Goal: Communication & Community: Answer question/provide support

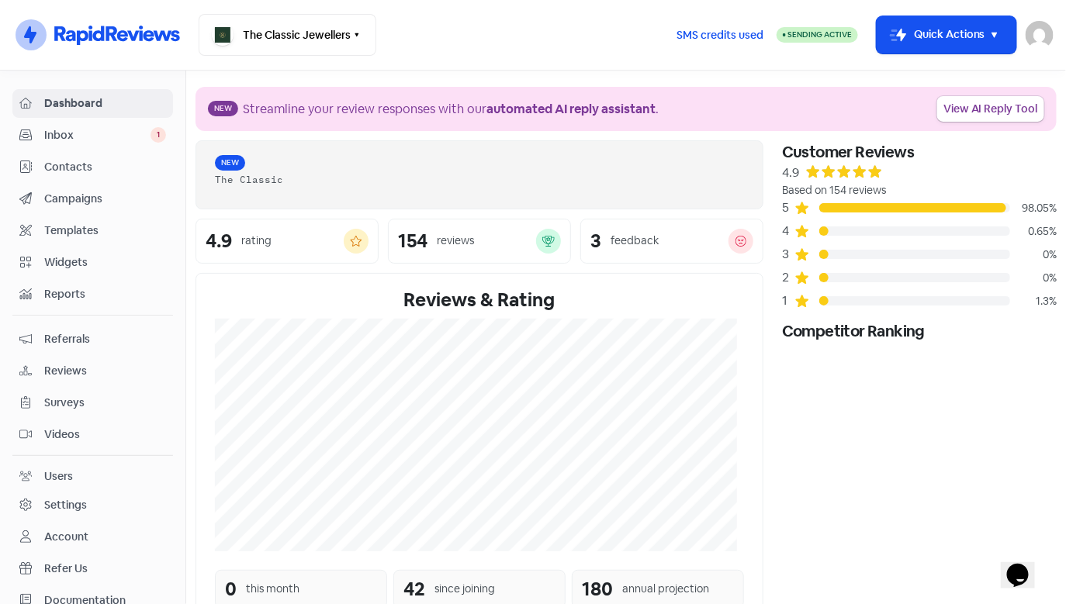
click at [77, 138] on span "Inbox" at bounding box center [97, 135] width 106 height 16
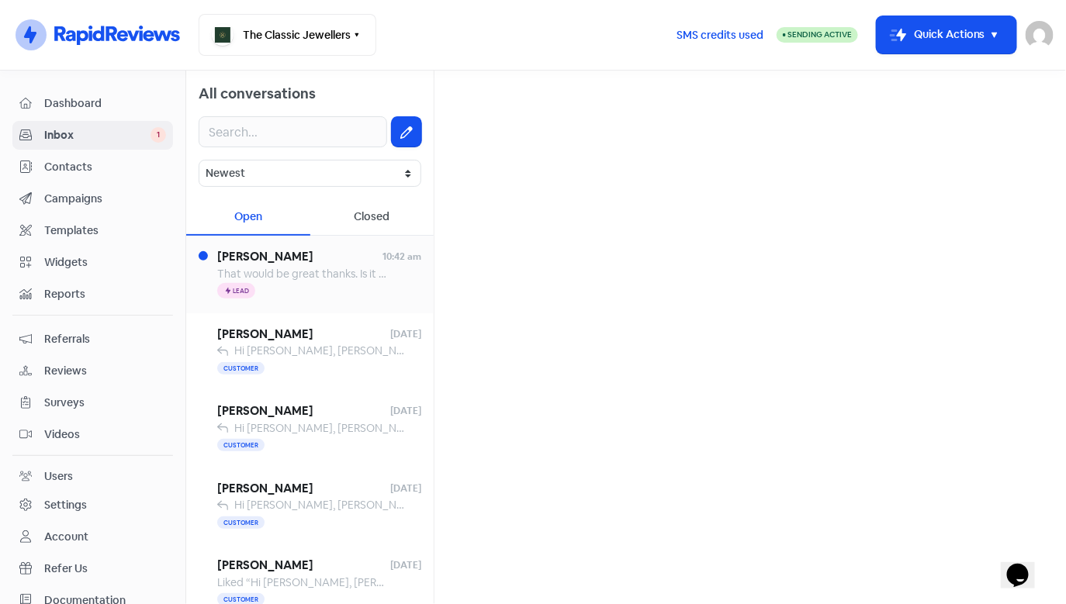
click at [332, 273] on span "That would be great thanks. Is it possible to have the ring white gold at all" at bounding box center [399, 274] width 364 height 14
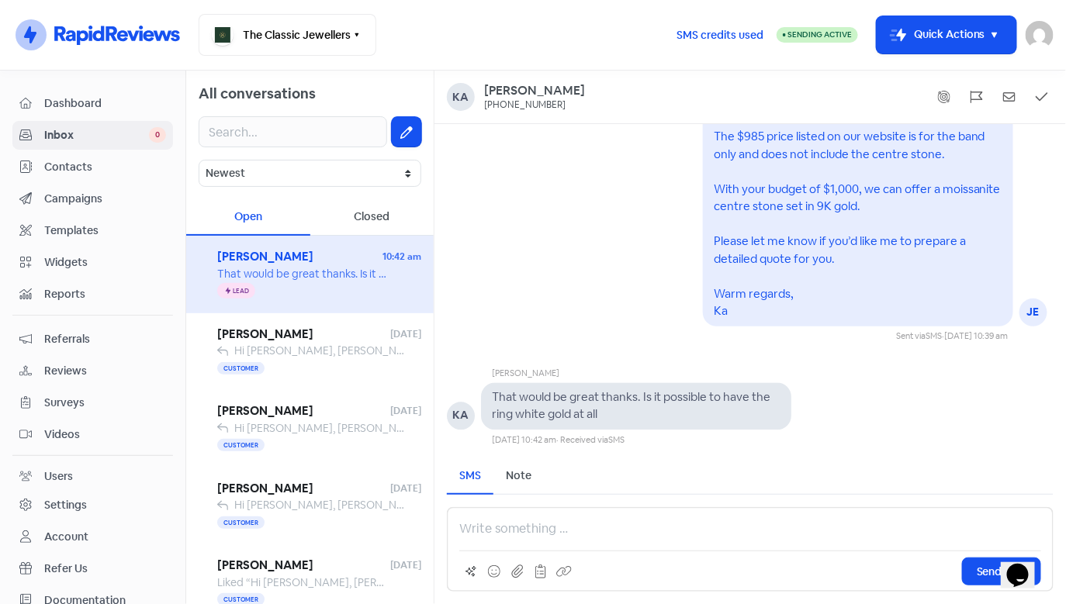
click at [572, 522] on p at bounding box center [750, 529] width 582 height 19
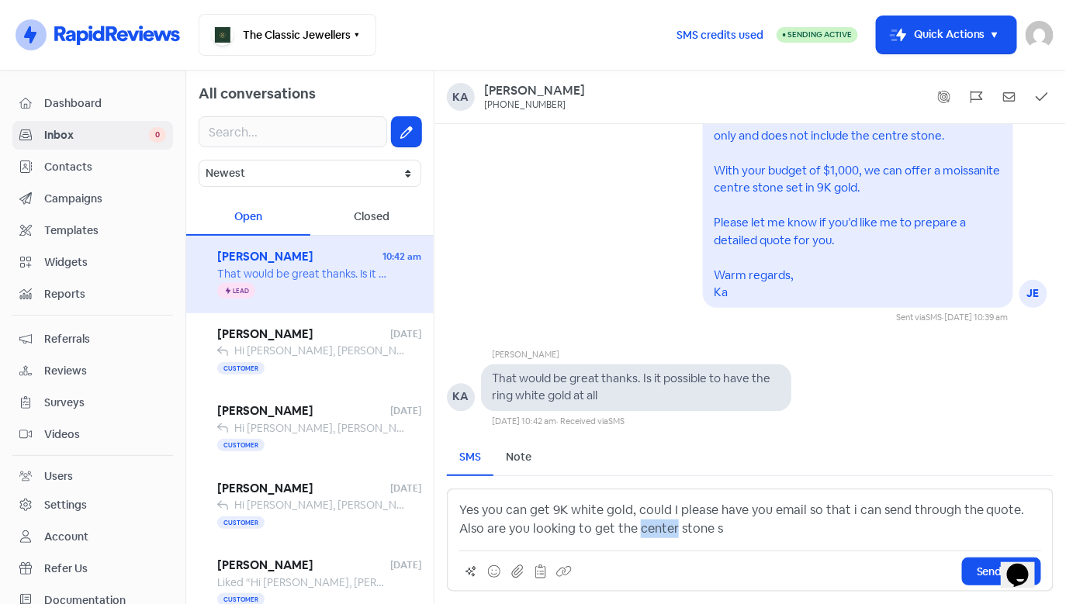
click at [643, 525] on p "Yes you can get 9K white gold, could I please have you email so that i can send…" at bounding box center [750, 519] width 582 height 37
click at [693, 531] on p "Yes you can get 9K white gold, could I please have you email so that i can send…" at bounding box center [750, 519] width 582 height 37
click at [979, 569] on span "Send SMS" at bounding box center [1002, 572] width 50 height 16
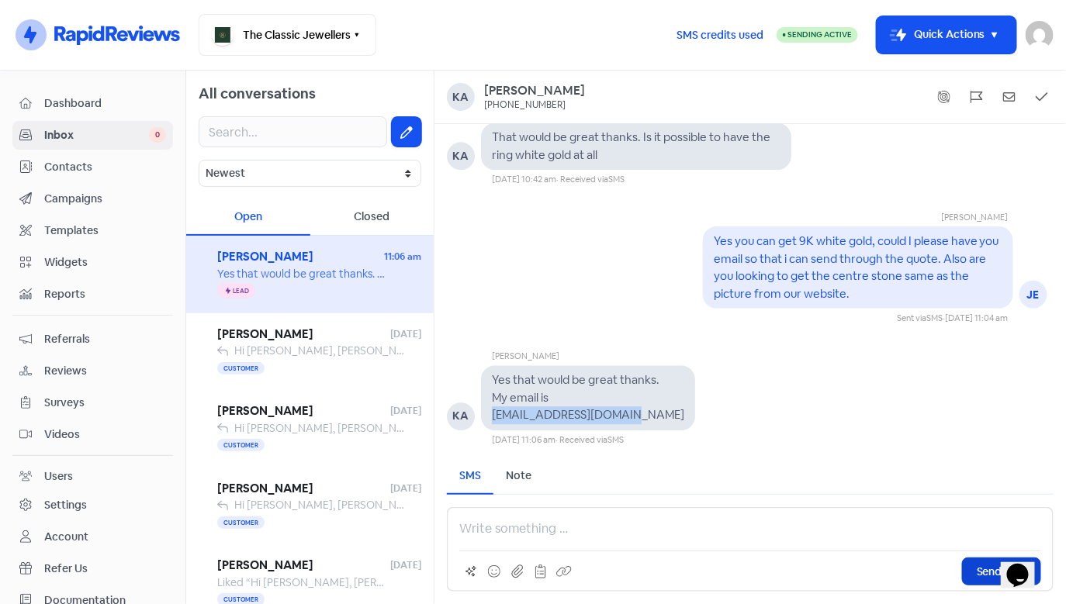
drag, startPoint x: 493, startPoint y: 417, endPoint x: 608, endPoint y: 414, distance: 114.9
click at [641, 414] on div "Yes that would be great thanks. My email is [EMAIL_ADDRESS][DOMAIN_NAME]" at bounding box center [588, 398] width 192 height 53
copy pre "[EMAIL_ADDRESS][DOMAIN_NAME]"
click at [539, 527] on p at bounding box center [750, 529] width 582 height 19
drag, startPoint x: 548, startPoint y: 534, endPoint x: 495, endPoint y: 533, distance: 52.8
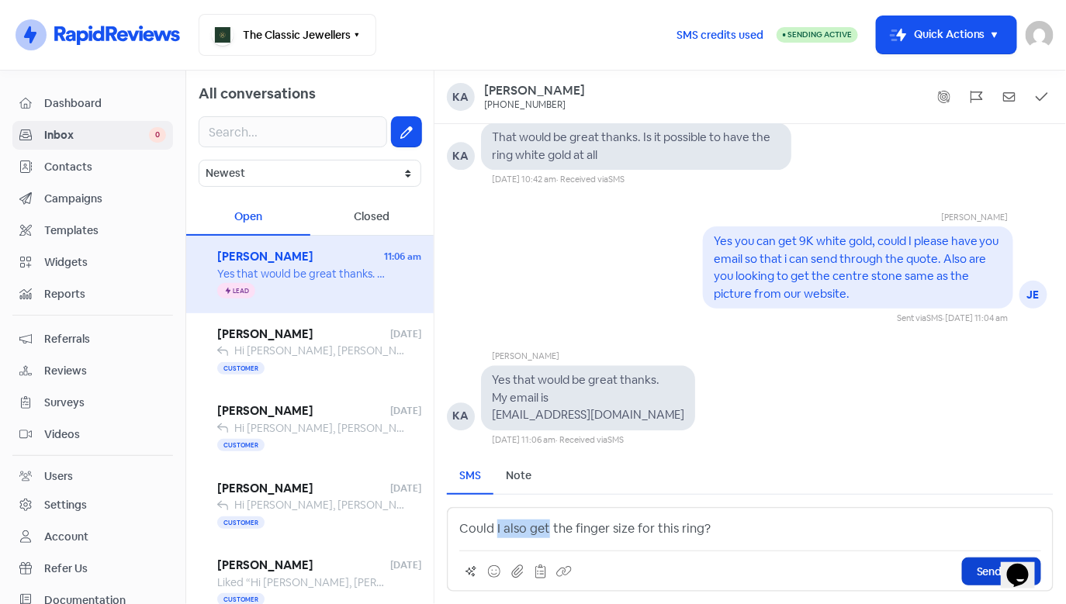
click at [495, 533] on p "Could I also get the finger size for this ring?" at bounding box center [750, 529] width 582 height 19
click at [979, 567] on span "Send SMS" at bounding box center [1002, 572] width 50 height 16
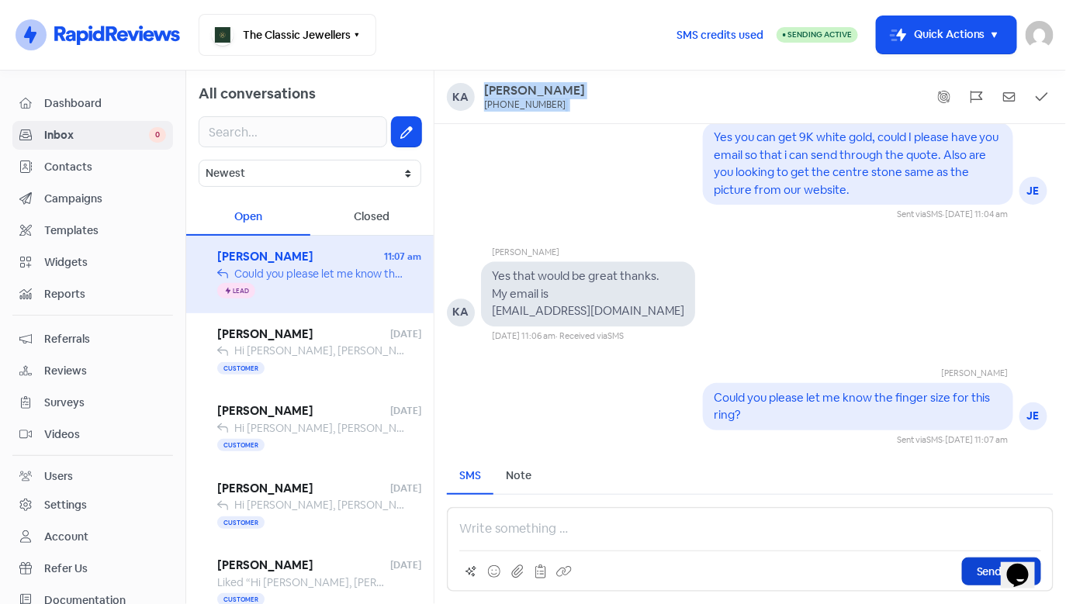
drag, startPoint x: 577, startPoint y: 84, endPoint x: 514, endPoint y: 81, distance: 62.9
click at [514, 81] on div "[PERSON_NAME] [PHONE_NUMBER]" at bounding box center [750, 98] width 632 height 54
click at [542, 84] on div "[PERSON_NAME]" at bounding box center [534, 91] width 101 height 16
drag, startPoint x: 576, startPoint y: 85, endPoint x: 481, endPoint y: 86, distance: 95.4
click at [481, 86] on div "[PERSON_NAME] [PHONE_NUMBER]" at bounding box center [750, 97] width 607 height 28
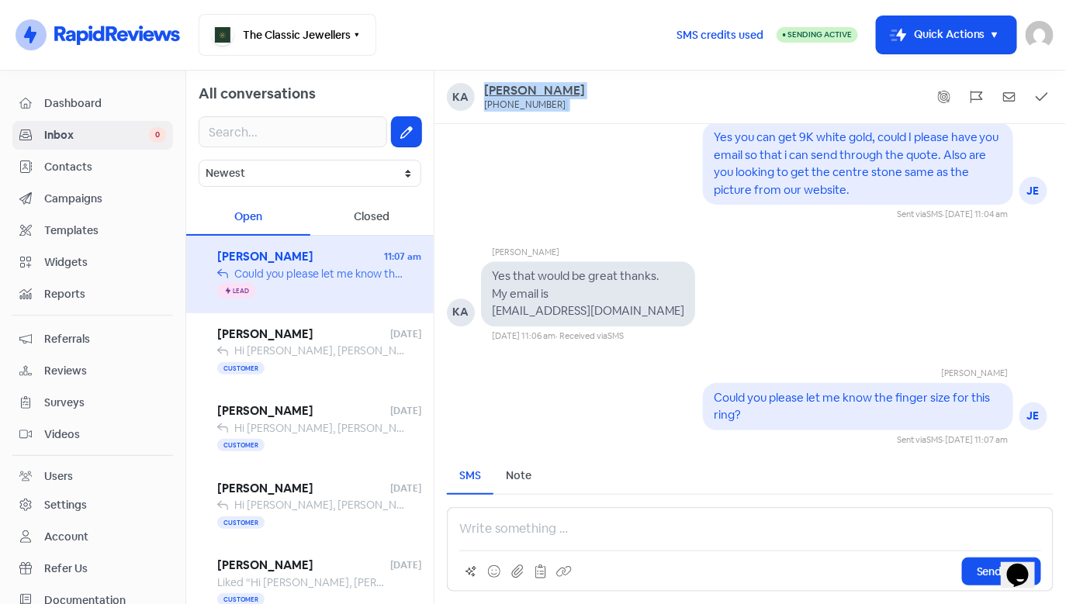
copy div "[PERSON_NAME] [PHONE_NUMBER]"
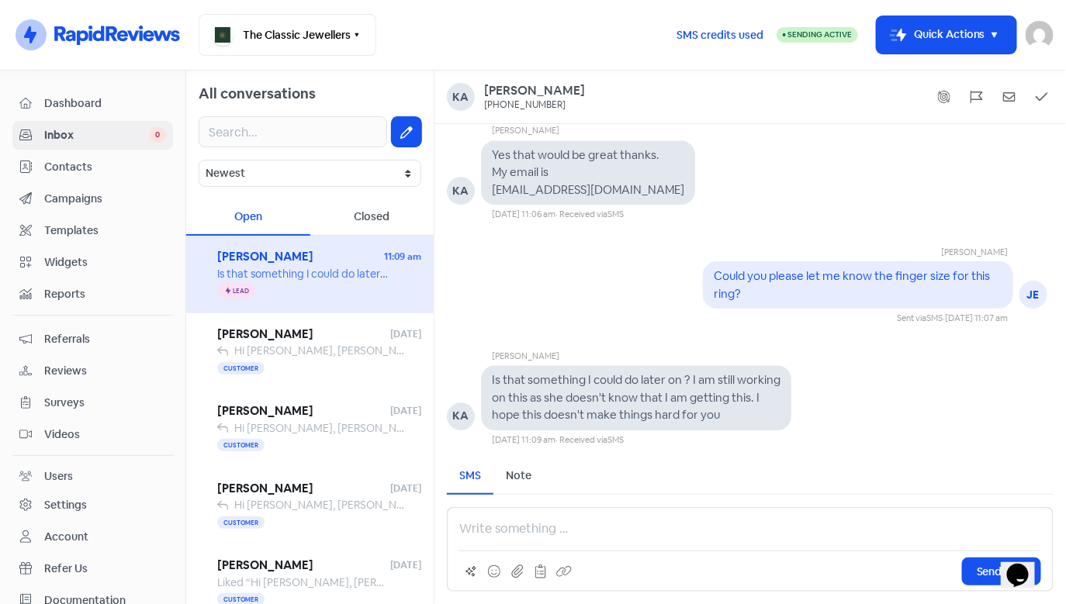
click at [578, 540] on div "Send SMS" at bounding box center [750, 549] width 607 height 85
click at [567, 538] on p at bounding box center [750, 529] width 582 height 19
click at [973, 573] on button "Send SMS" at bounding box center [1001, 572] width 79 height 28
